Goal: Find specific page/section: Find specific page/section

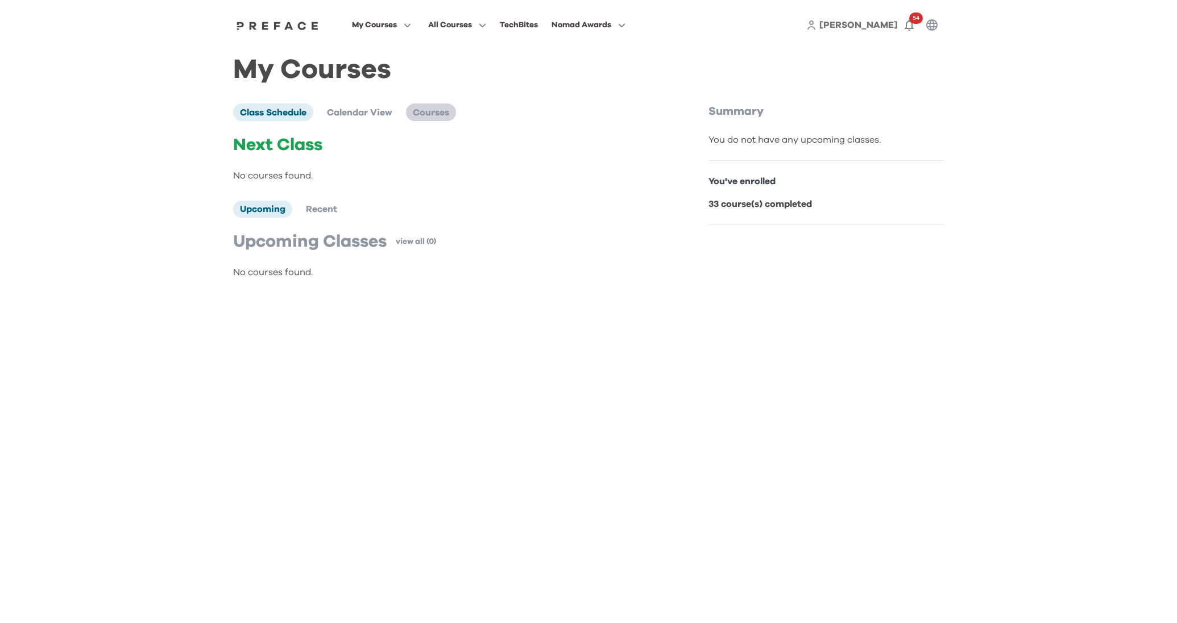
click at [433, 109] on span "Courses" at bounding box center [431, 112] width 36 height 9
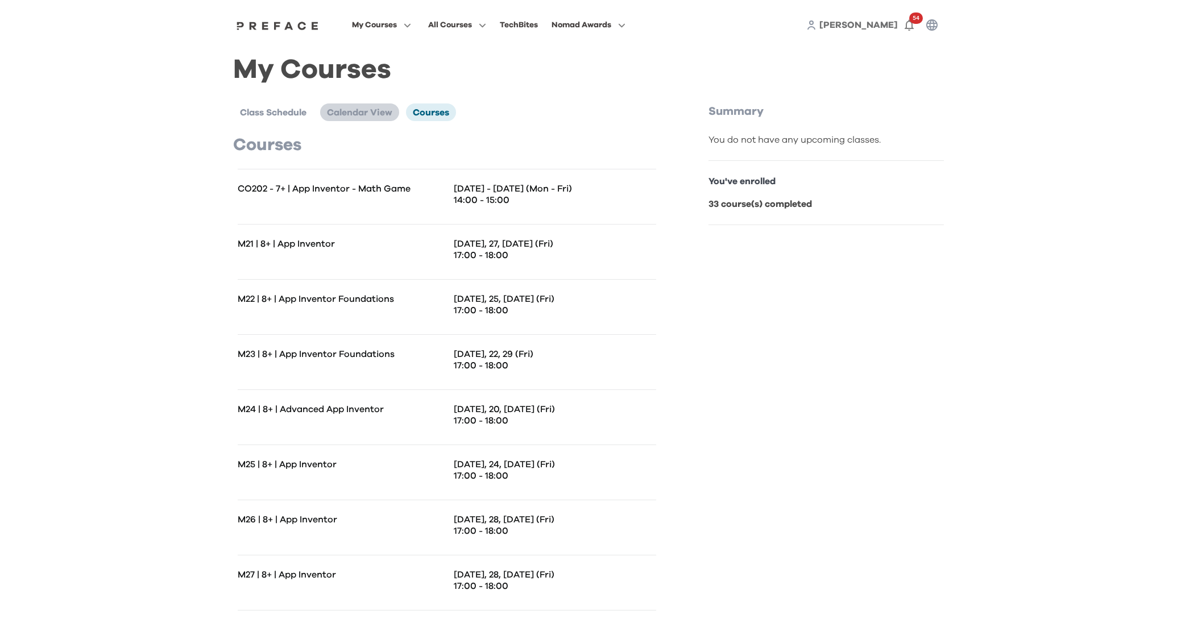
click at [364, 103] on li "Calendar View" at bounding box center [359, 111] width 79 height 17
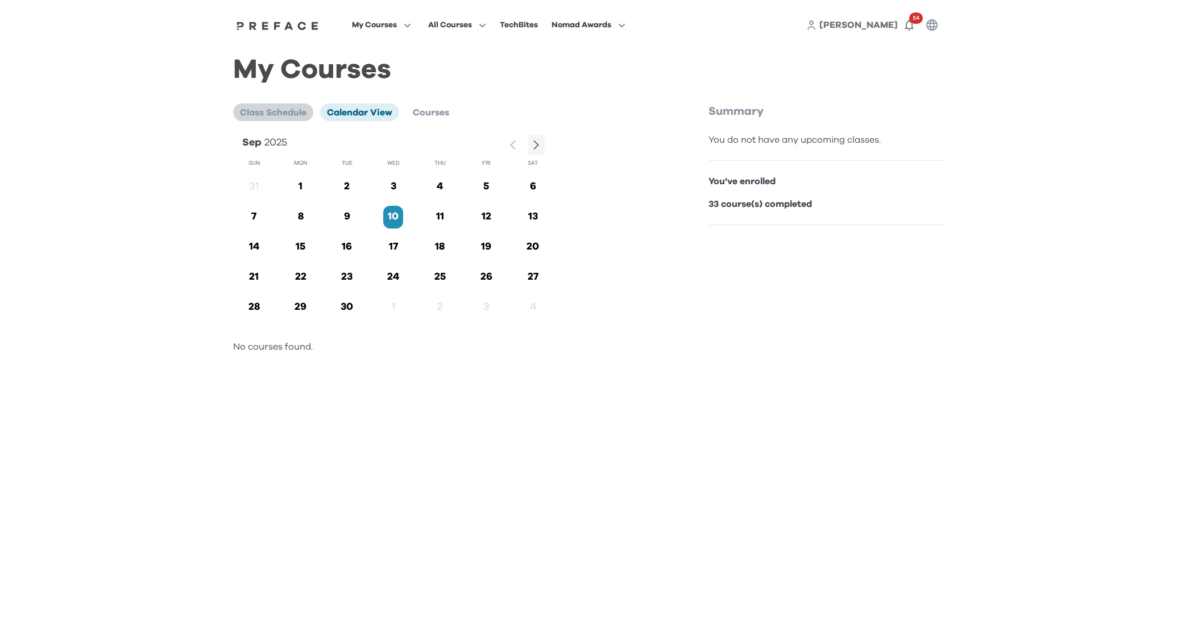
click at [290, 109] on span "Class Schedule" at bounding box center [273, 112] width 67 height 9
